Goal: Contribute content: Contribute content

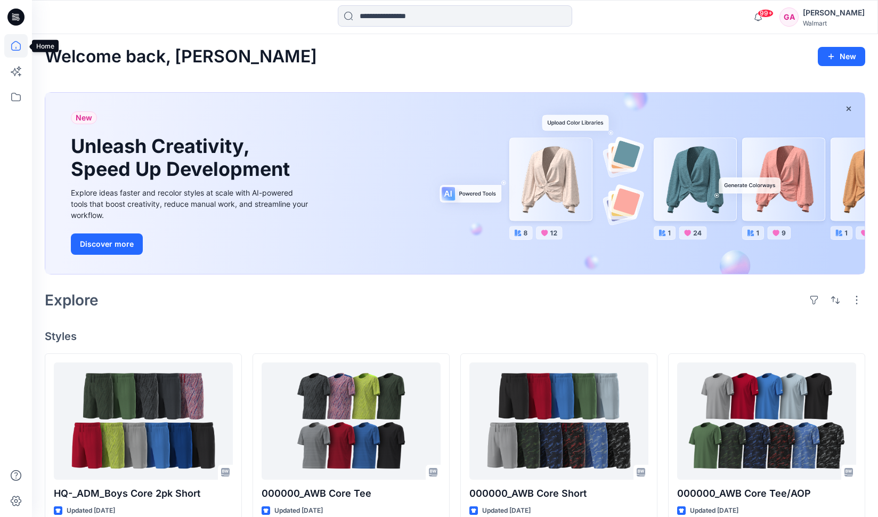
click at [16, 52] on icon at bounding box center [15, 45] width 23 height 23
click at [18, 99] on icon at bounding box center [15, 96] width 23 height 23
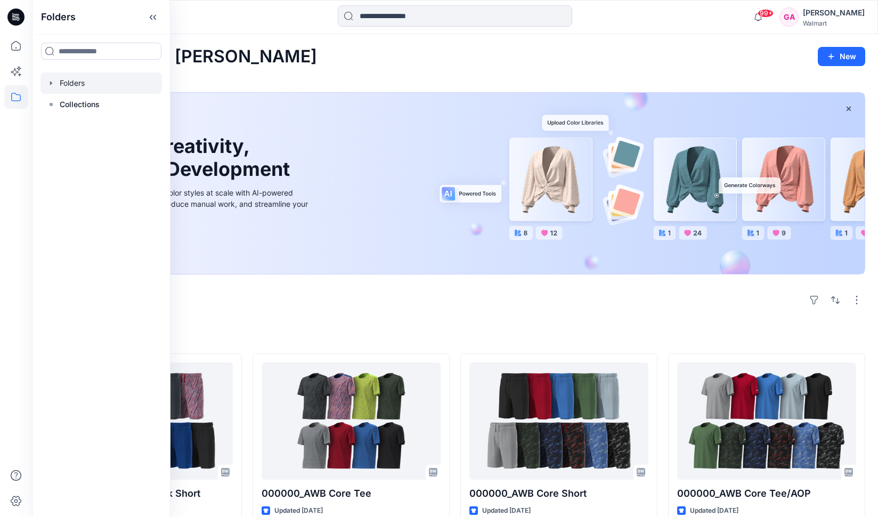
click at [50, 79] on icon "button" at bounding box center [51, 83] width 9 height 9
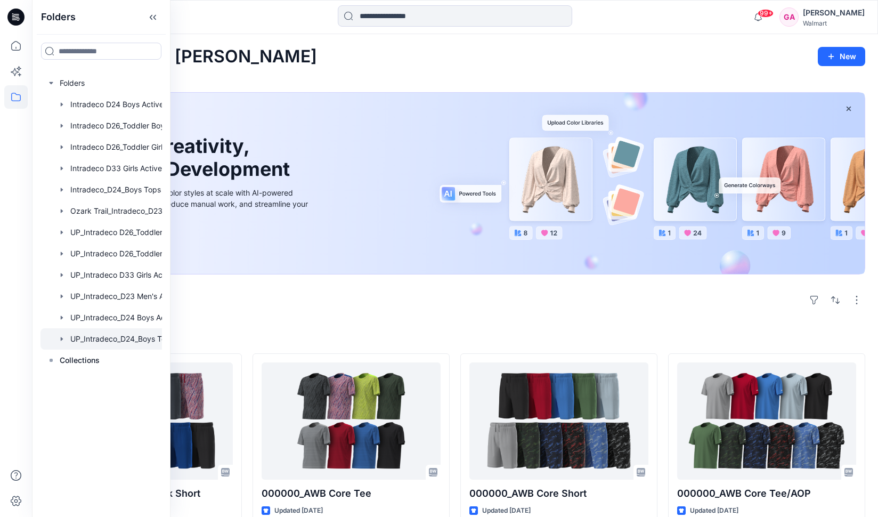
click at [124, 337] on div at bounding box center [114, 338] width 149 height 21
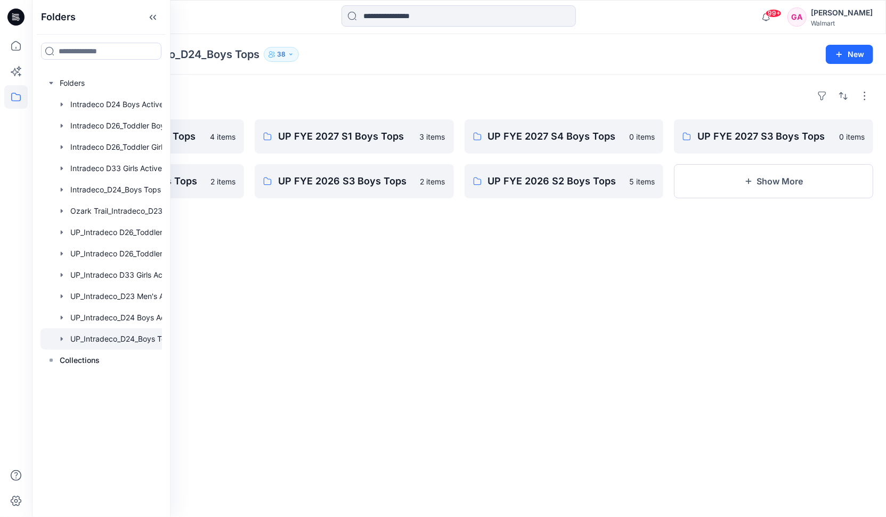
click at [351, 242] on div "Folders UP FYE 2027 S2 Boys Tops 4 items UP FYE 2026 S4 Boys Tops 2 items UP FY…" at bounding box center [459, 296] width 854 height 442
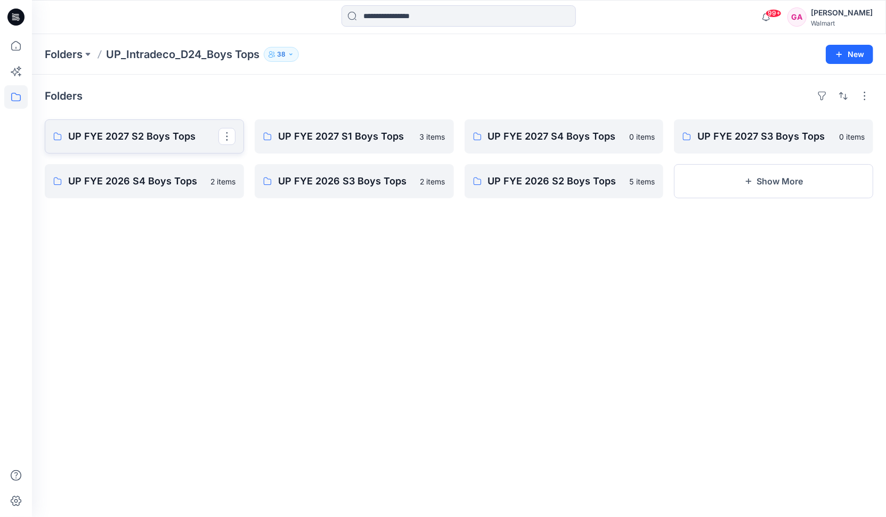
click at [117, 132] on p "UP FYE 2027 S2 Boys Tops" at bounding box center [143, 136] width 150 height 15
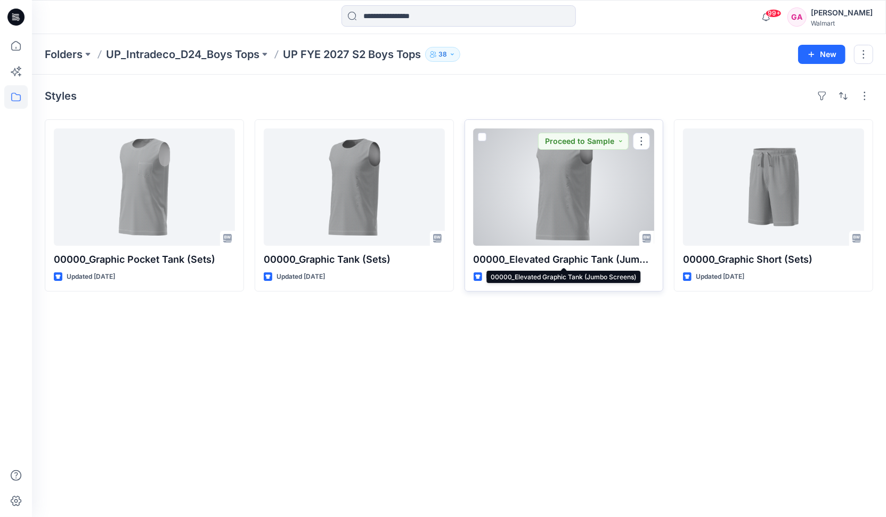
click at [536, 257] on p "00000_Elevated Graphic Tank (Jumbo Screens)" at bounding box center [563, 259] width 181 height 15
click at [585, 215] on div at bounding box center [563, 186] width 181 height 117
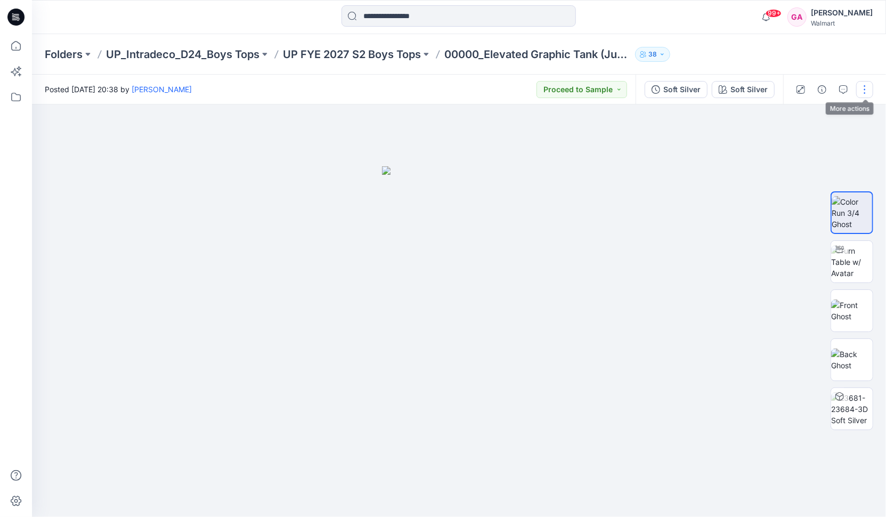
click at [861, 93] on button "button" at bounding box center [864, 89] width 17 height 17
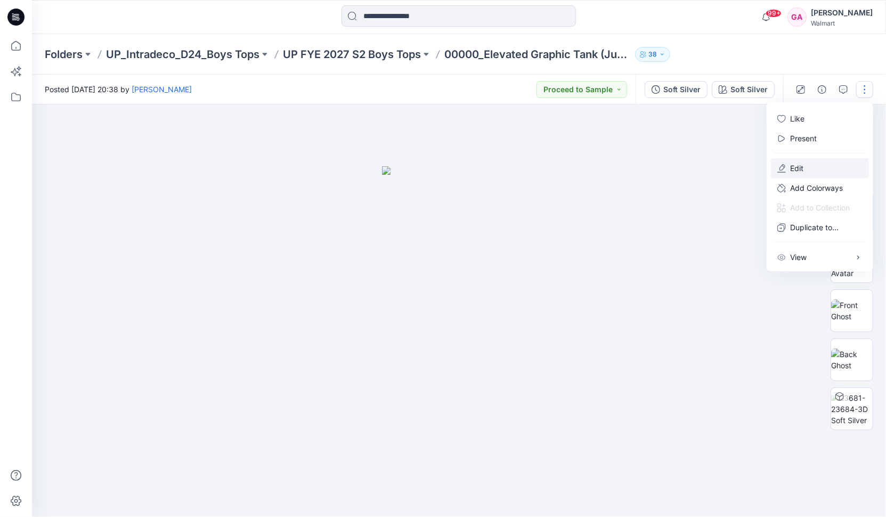
click at [794, 165] on p "Edit" at bounding box center [796, 167] width 13 height 11
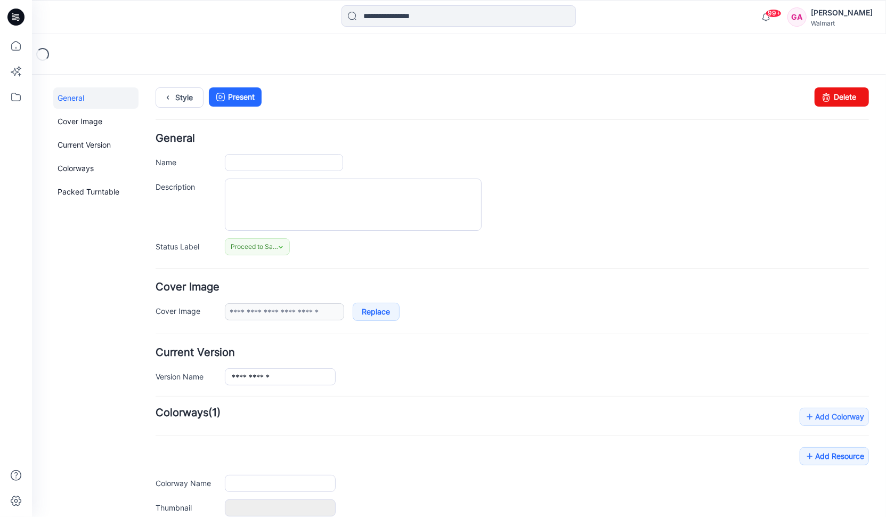
type input "**********"
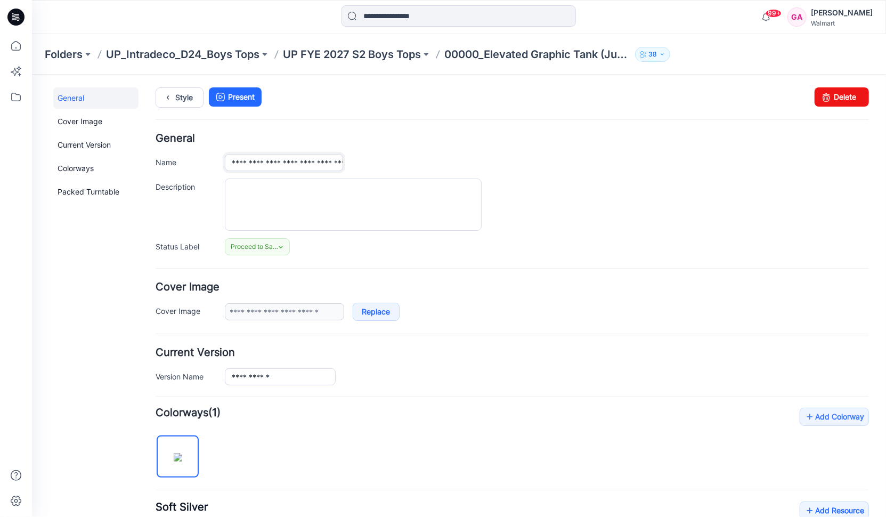
click at [275, 161] on input "**********" at bounding box center [283, 161] width 118 height 17
click at [716, 217] on div at bounding box center [546, 204] width 644 height 52
drag, startPoint x: 418, startPoint y: 423, endPoint x: 400, endPoint y: 385, distance: 41.7
click at [329, 163] on input "**********" at bounding box center [283, 161] width 118 height 17
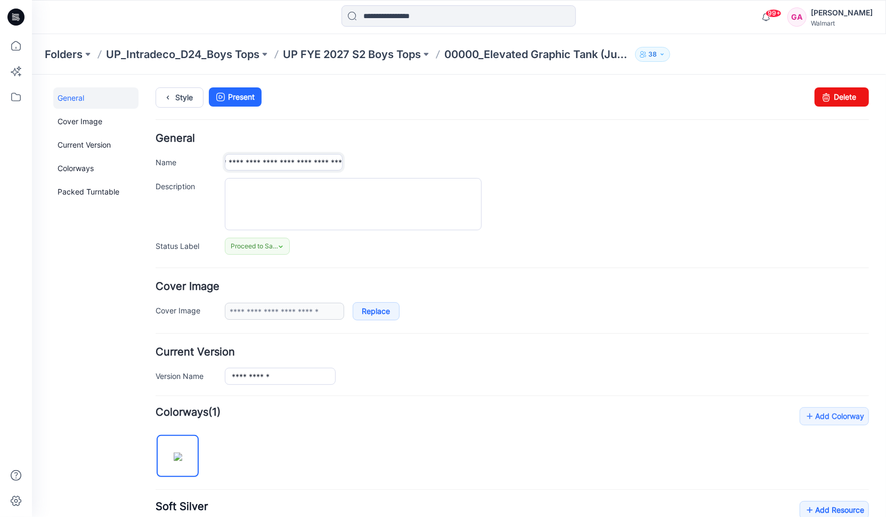
scroll to position [0, 56]
click at [169, 101] on icon at bounding box center [167, 96] width 15 height 19
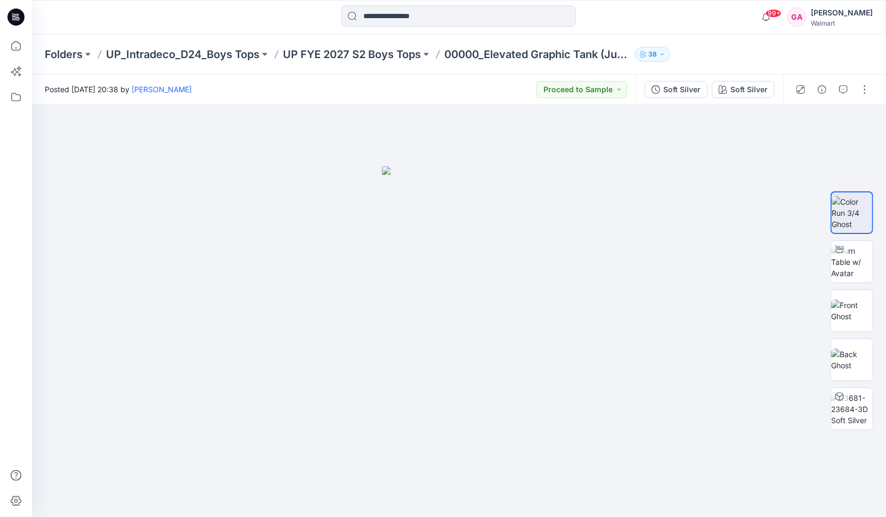
click at [720, 23] on div "99+ Notifications Your style HQ-_ADM_Boys Core 2pk Short has been updated with …" at bounding box center [458, 16] width 853 height 23
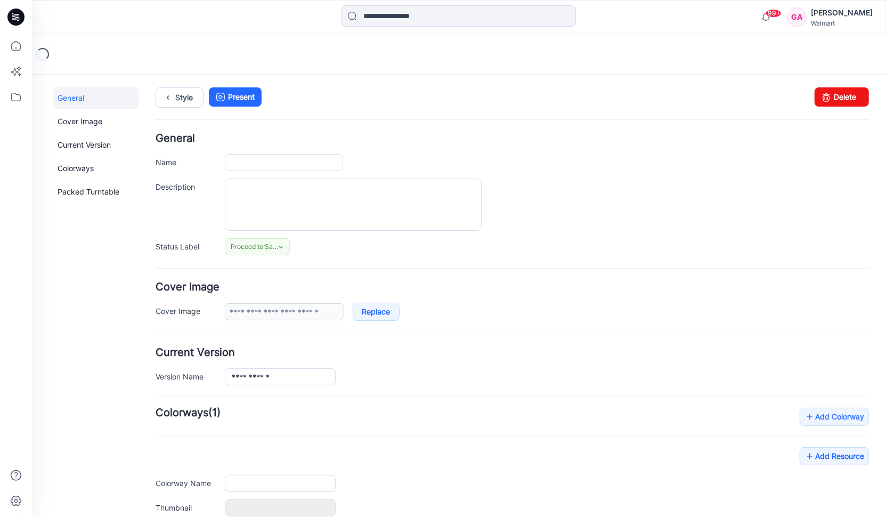
type input "**********"
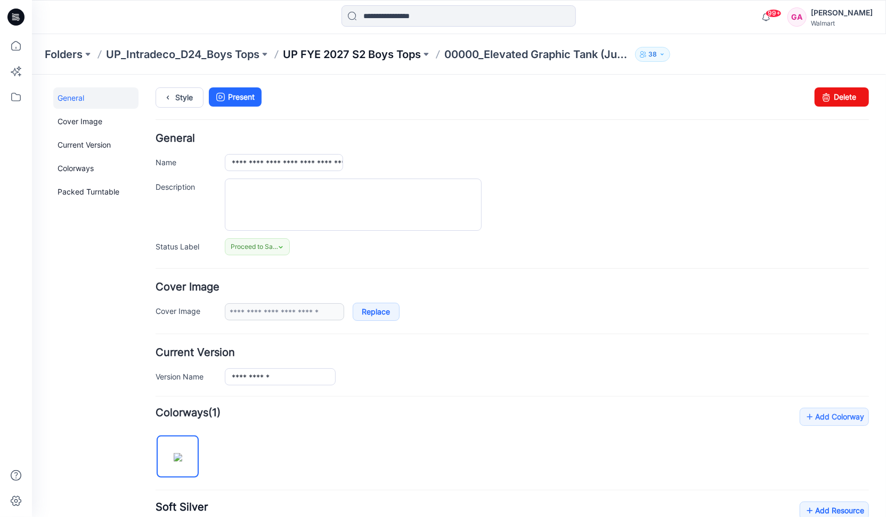
click at [343, 52] on p "UP FYE 2027 S2 Boys Tops" at bounding box center [352, 54] width 138 height 15
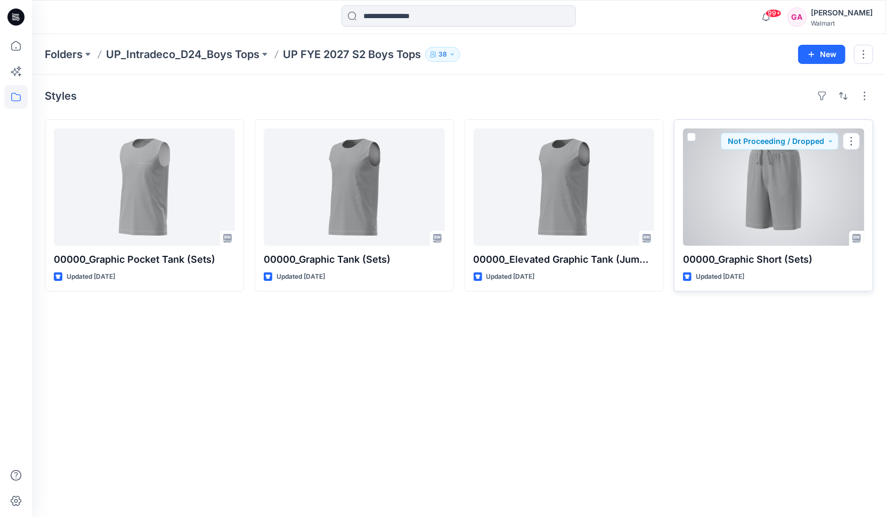
click at [775, 202] on div at bounding box center [773, 186] width 181 height 117
click at [856, 142] on button "button" at bounding box center [850, 141] width 17 height 17
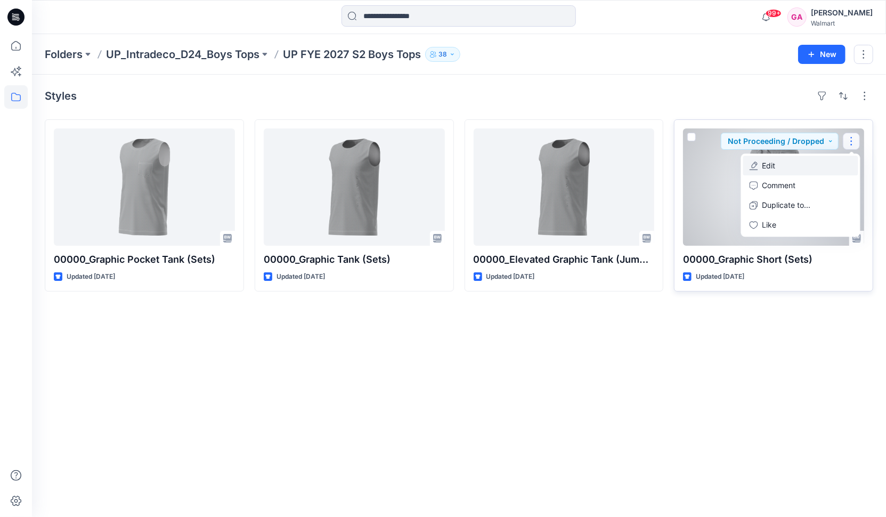
click at [796, 165] on button "Edit" at bounding box center [800, 165] width 115 height 20
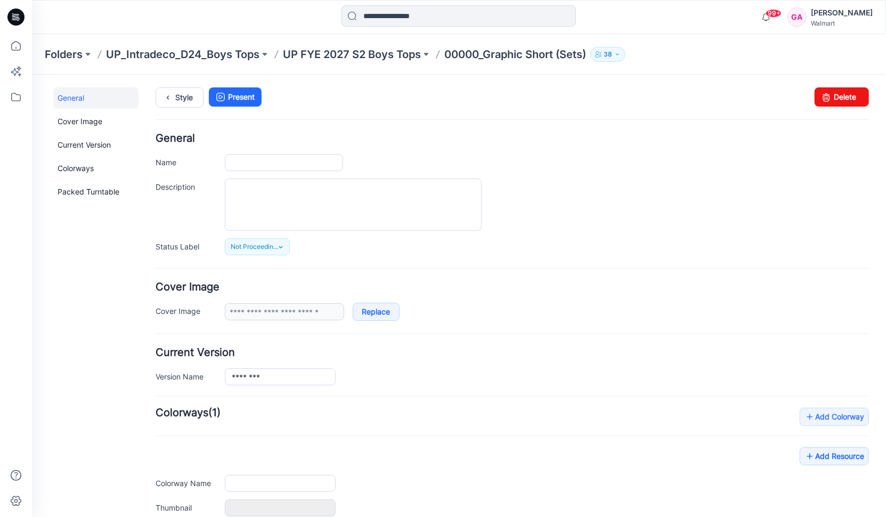
type input "**********"
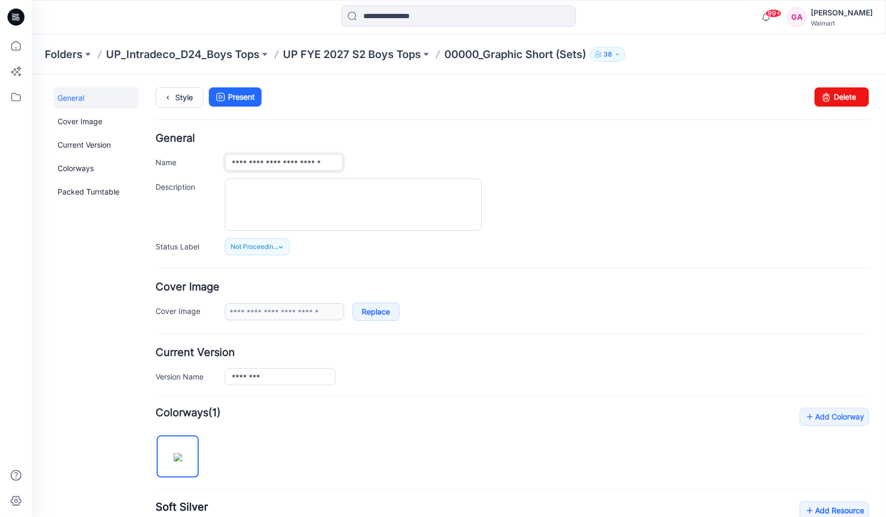
drag, startPoint x: 333, startPoint y: 163, endPoint x: 182, endPoint y: 155, distance: 151.4
click at [182, 155] on div "**********" at bounding box center [511, 161] width 713 height 17
click at [174, 95] on link "Style" at bounding box center [179, 97] width 48 height 20
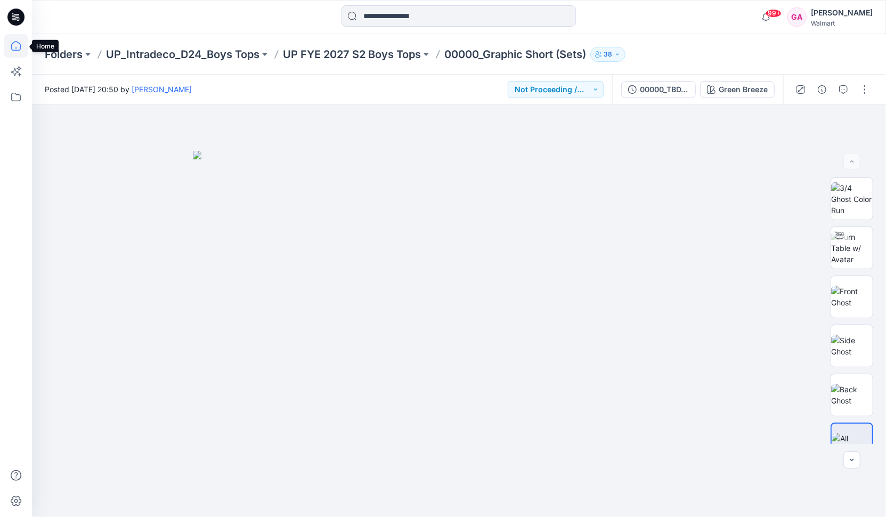
click at [20, 42] on icon at bounding box center [15, 45] width 23 height 23
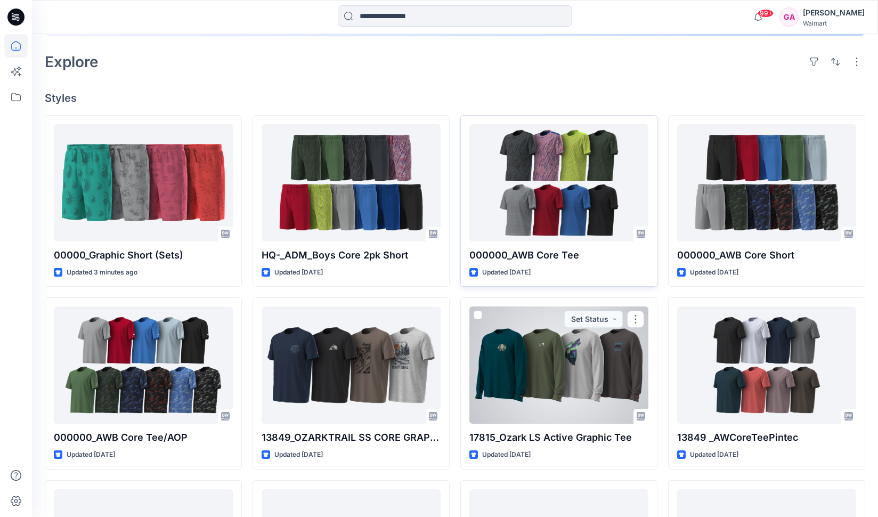
scroll to position [213, 0]
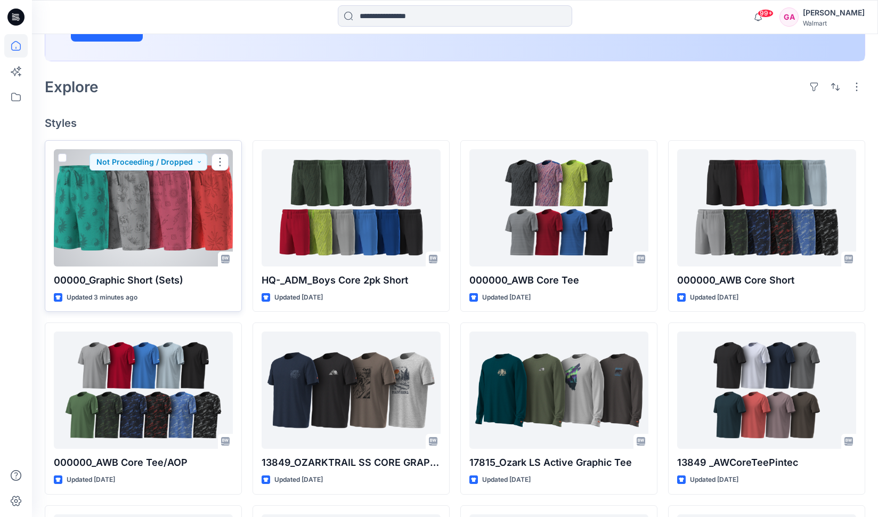
click at [119, 277] on p "00000_Graphic Short (Sets)" at bounding box center [143, 280] width 179 height 15
click at [132, 229] on div at bounding box center [143, 207] width 179 height 117
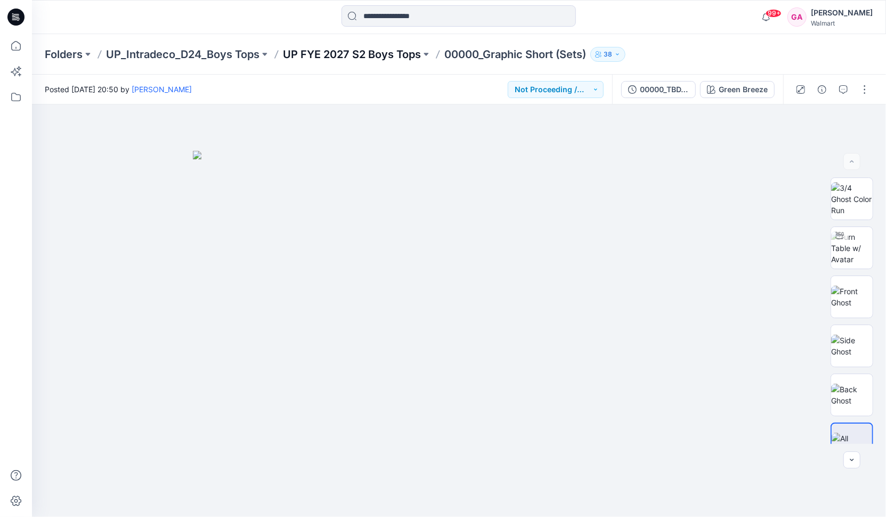
click at [380, 59] on p "UP FYE 2027 S2 Boys Tops" at bounding box center [352, 54] width 138 height 15
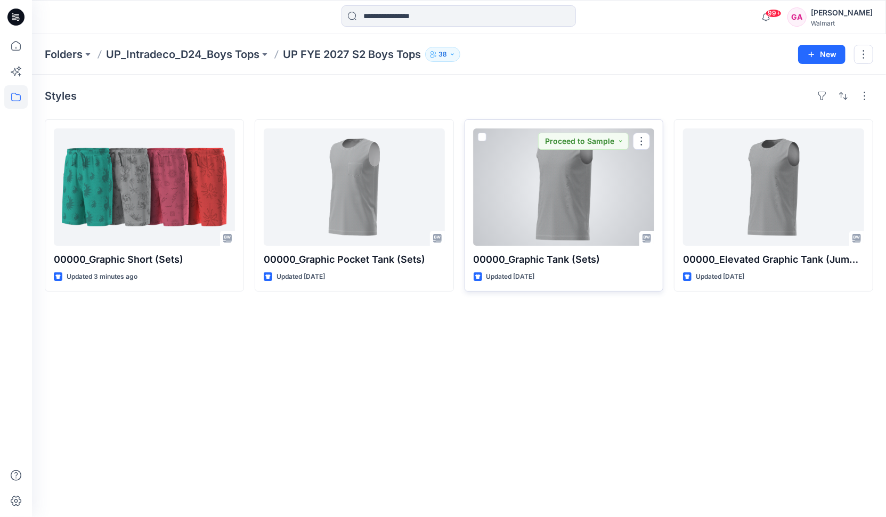
click at [549, 219] on div at bounding box center [563, 186] width 181 height 117
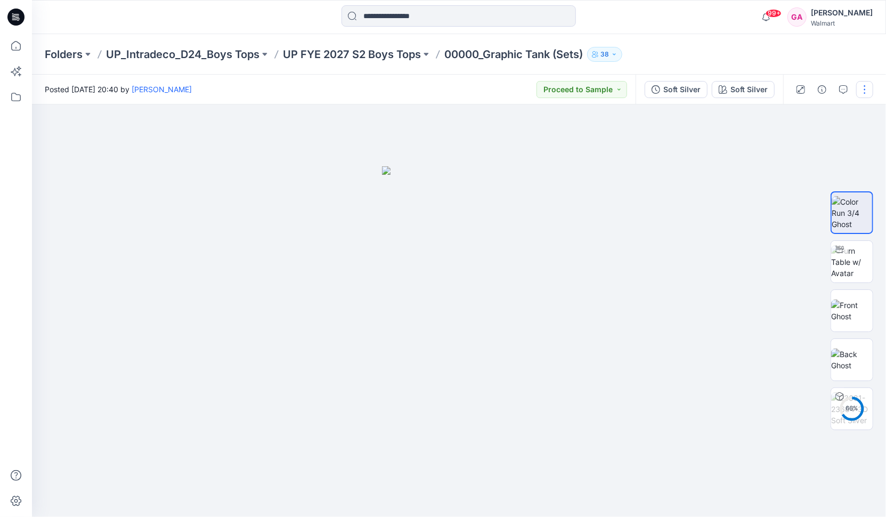
click at [864, 90] on button "button" at bounding box center [864, 89] width 17 height 17
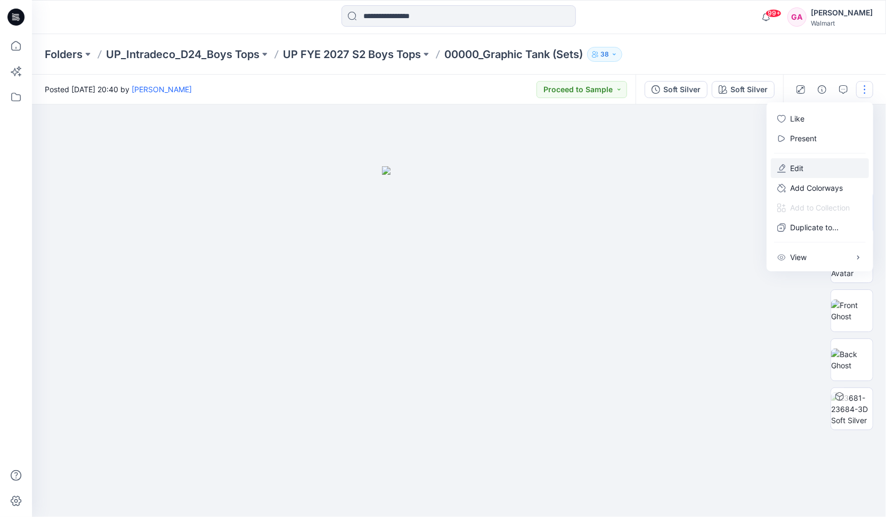
click at [801, 168] on p "Edit" at bounding box center [796, 167] width 13 height 11
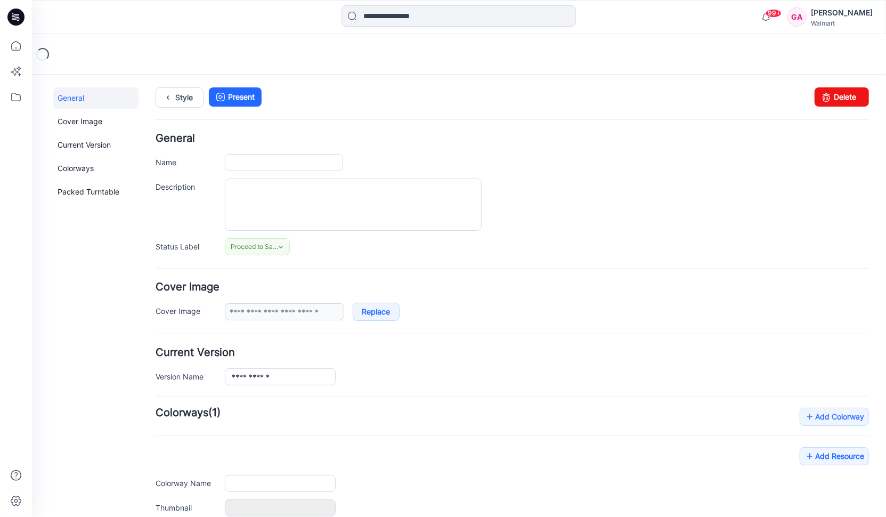
type input "**********"
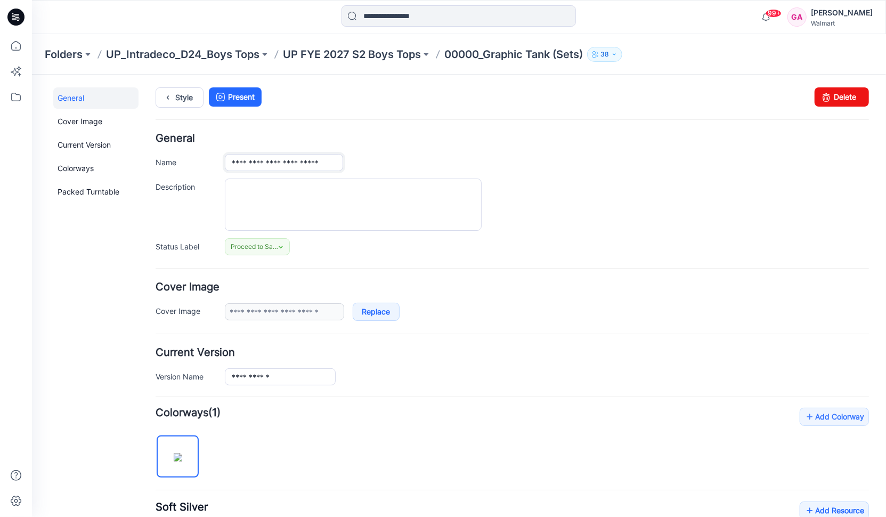
drag, startPoint x: 326, startPoint y: 159, endPoint x: 194, endPoint y: 144, distance: 133.0
click at [194, 144] on div "**********" at bounding box center [511, 194] width 713 height 122
click at [608, 185] on div at bounding box center [546, 204] width 644 height 52
click at [167, 97] on icon at bounding box center [167, 96] width 15 height 19
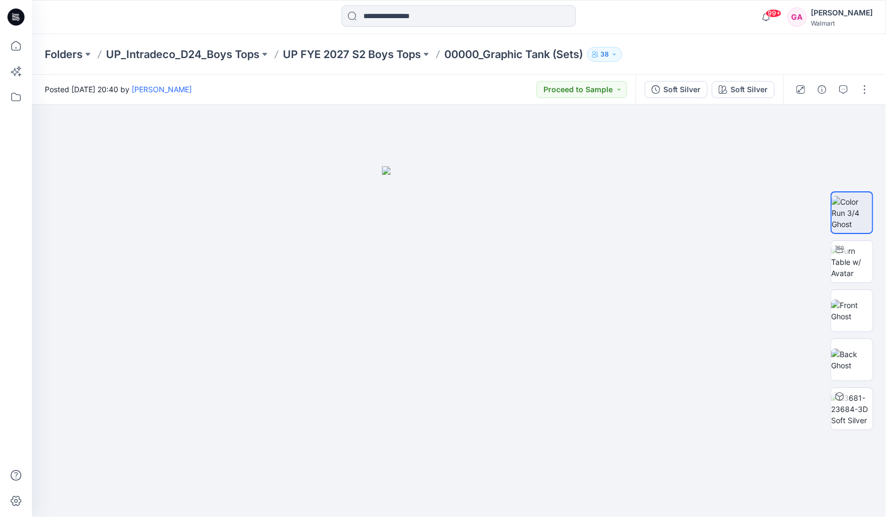
click at [644, 32] on div "99+ Notifications Your style 00000_Graphic Short (Sets) has been updated with 0…" at bounding box center [459, 17] width 854 height 34
click at [815, 59] on div "Folders UP_Intradeco_D24_Boys Tops UP FYE 2027 S2 Boys Tops 00000_Graphic Tank …" at bounding box center [459, 54] width 854 height 40
click at [19, 41] on icon at bounding box center [15, 45] width 23 height 23
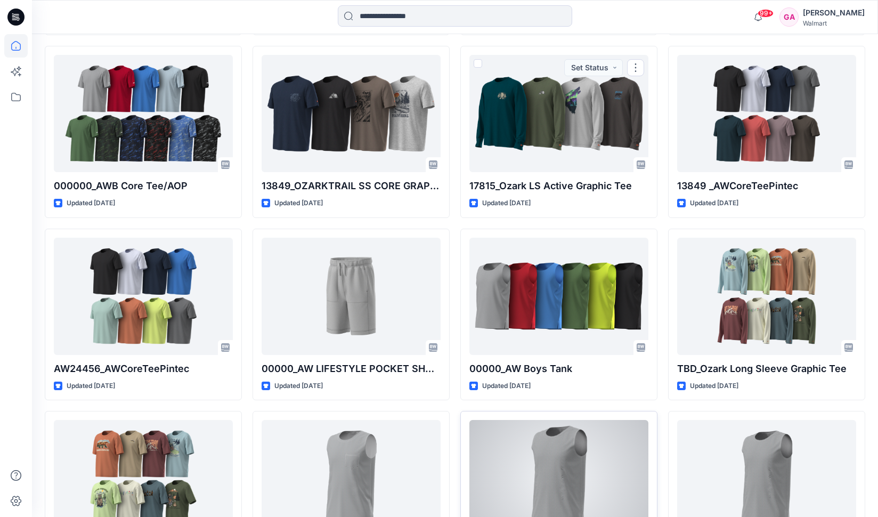
scroll to position [639, 0]
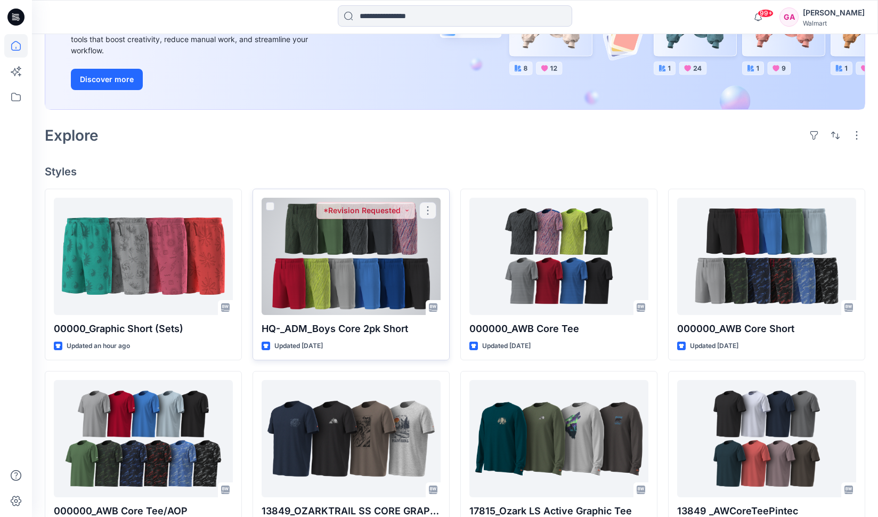
scroll to position [213, 0]
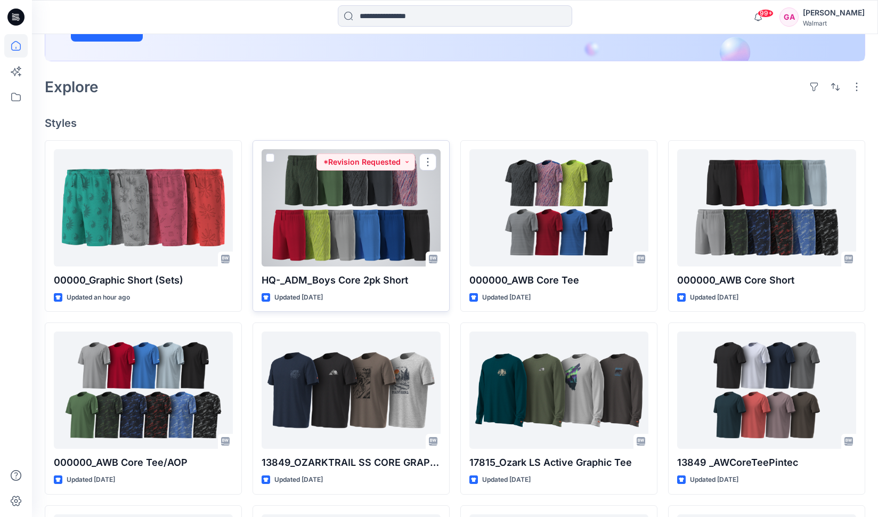
click at [374, 280] on p "HQ-_ADM_Boys Core 2pk Short" at bounding box center [350, 280] width 179 height 15
click at [381, 277] on p "HQ-_ADM_Boys Core 2pk Short" at bounding box center [350, 280] width 179 height 15
click at [371, 220] on div at bounding box center [350, 207] width 179 height 117
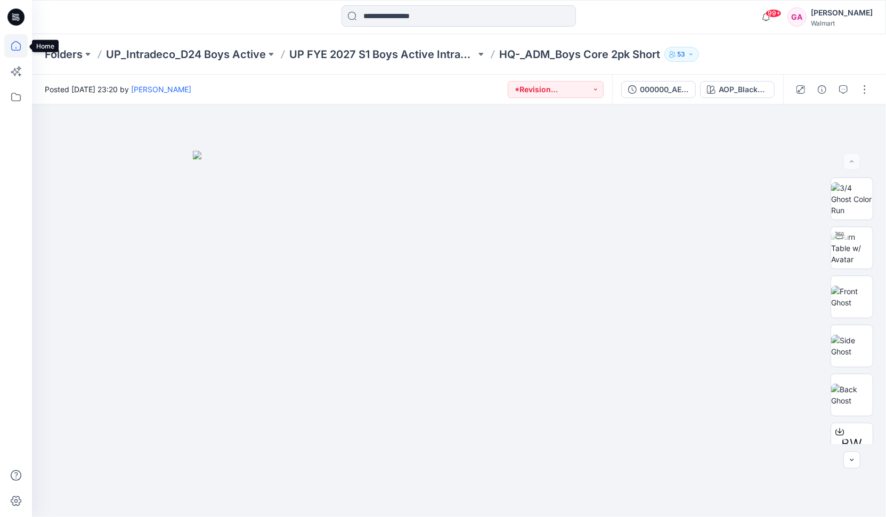
click at [14, 45] on icon at bounding box center [15, 45] width 23 height 23
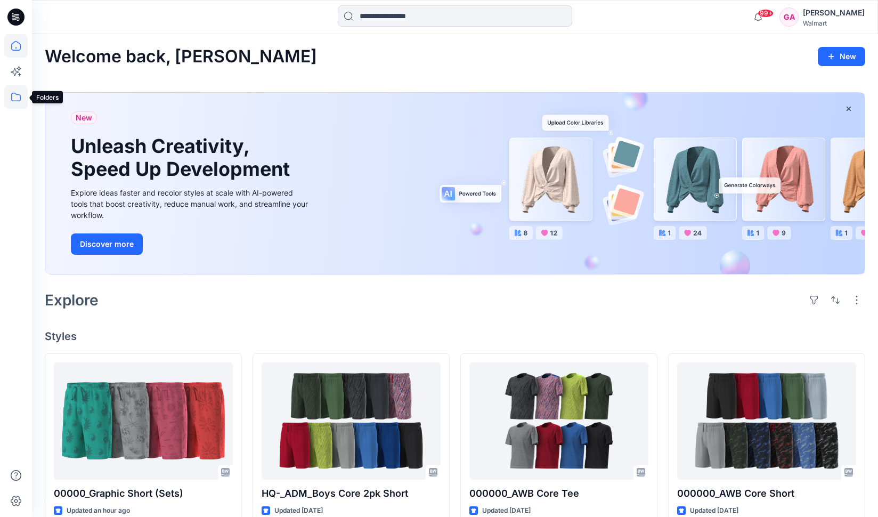
click at [18, 90] on icon at bounding box center [15, 96] width 23 height 23
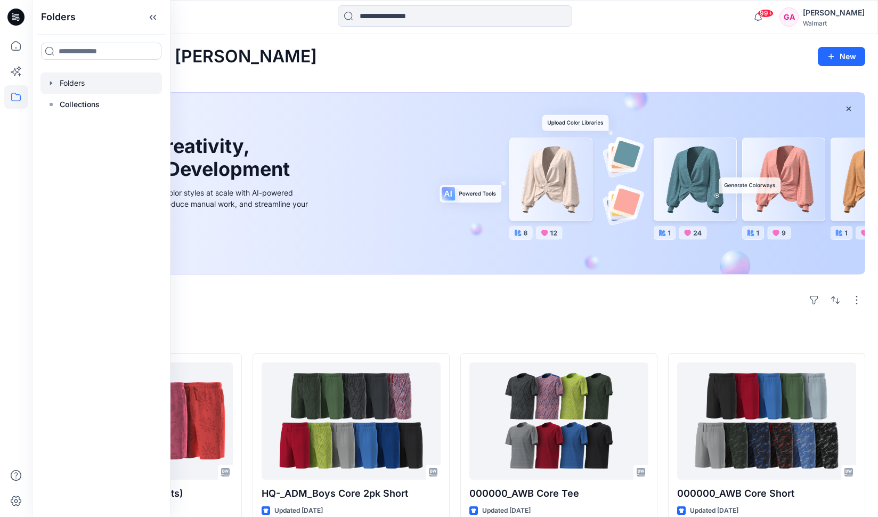
click at [67, 81] on div at bounding box center [100, 82] width 121 height 21
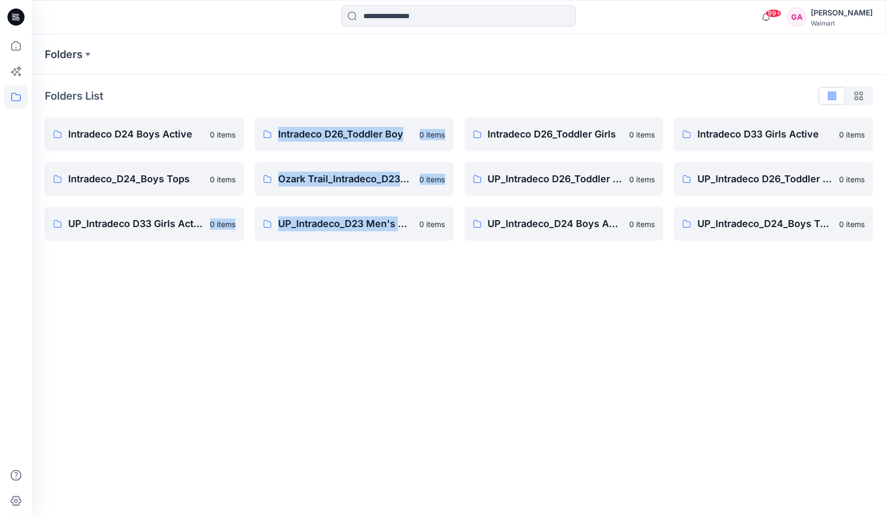
drag, startPoint x: 214, startPoint y: 271, endPoint x: 423, endPoint y: 283, distance: 209.6
click at [423, 283] on div "Folders Folders List Intradeco D24 Boys Active 0 items Intradeco_D24_Boys Tops …" at bounding box center [459, 275] width 854 height 482
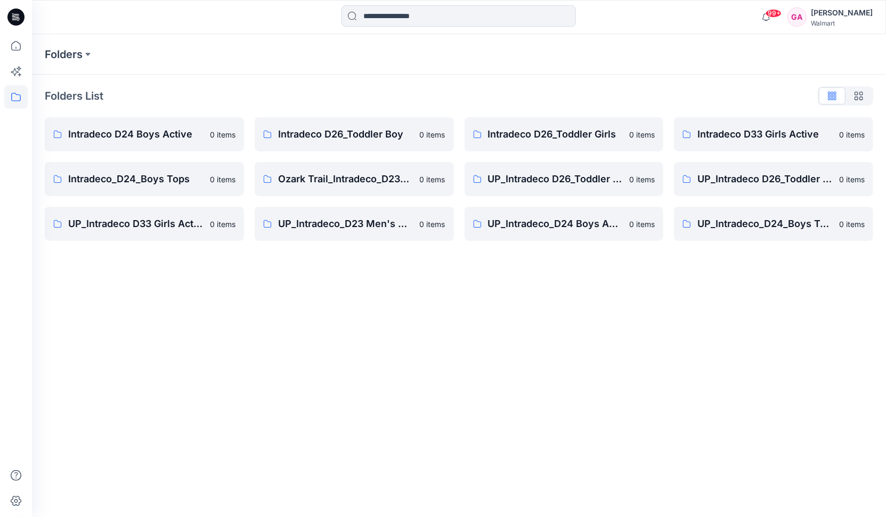
click at [195, 305] on div "Folders Folders List Intradeco D24 Boys Active 0 items Intradeco_D24_Boys Tops …" at bounding box center [459, 275] width 854 height 482
click at [557, 226] on p "UP_Intradeco_D24 Boys Active" at bounding box center [555, 223] width 135 height 15
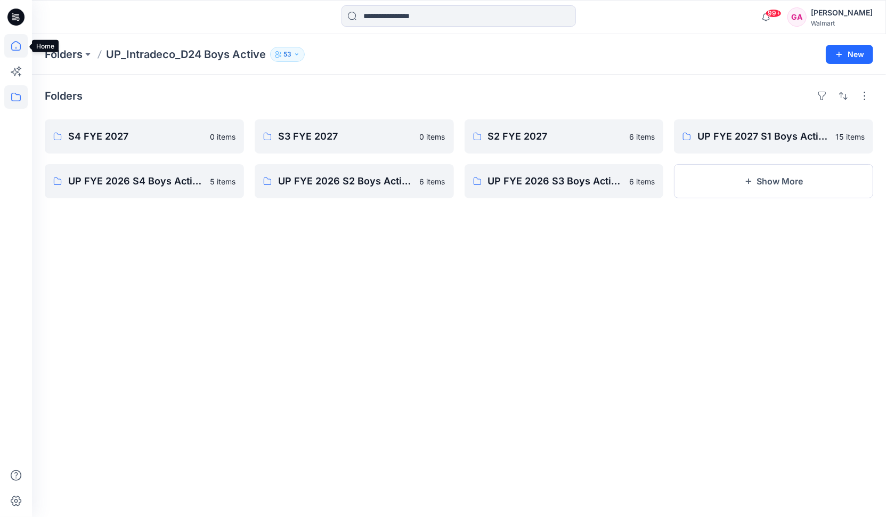
click at [14, 52] on icon at bounding box center [15, 45] width 23 height 23
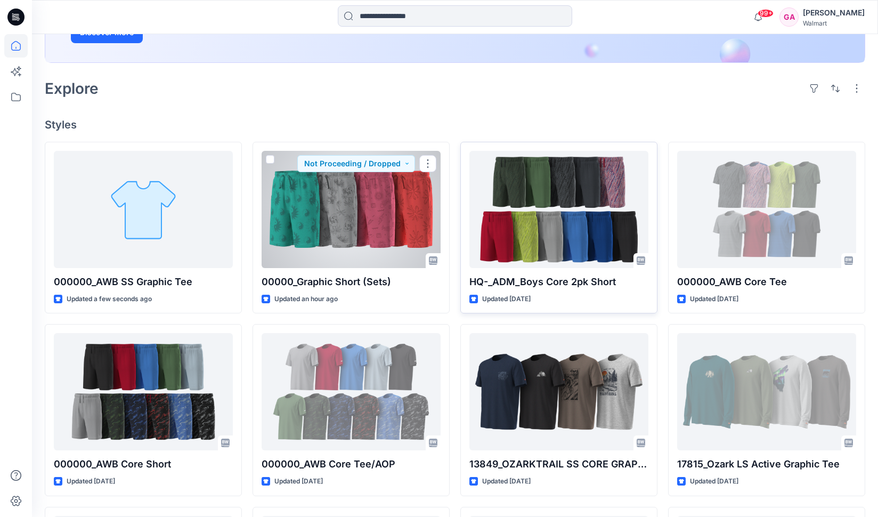
scroll to position [213, 0]
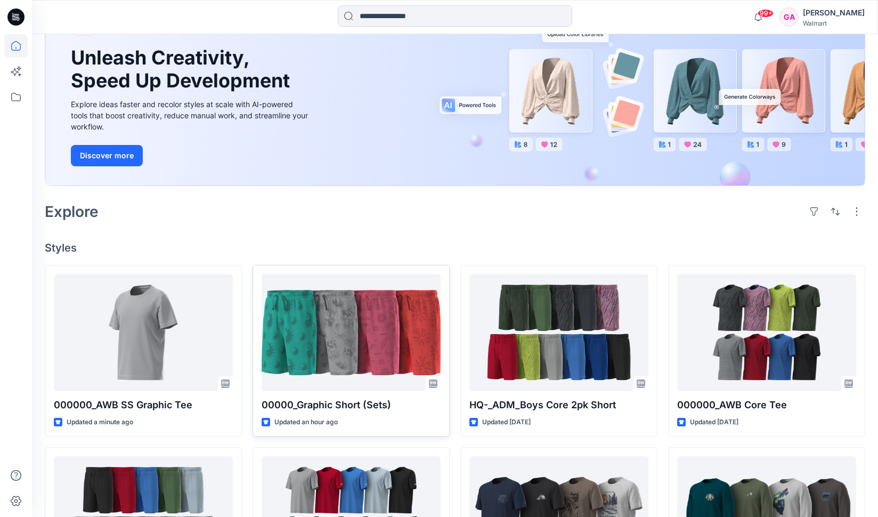
scroll to position [107, 0]
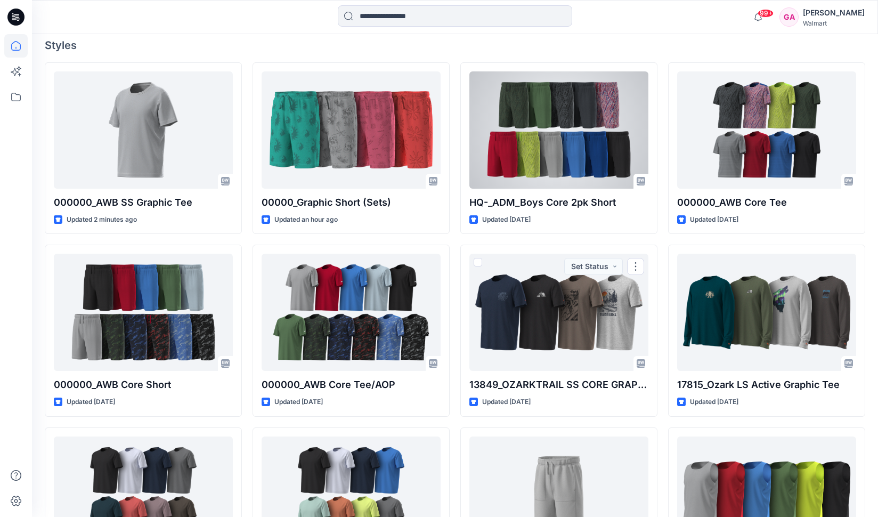
scroll to position [213, 0]
